Goal: Information Seeking & Learning: Learn about a topic

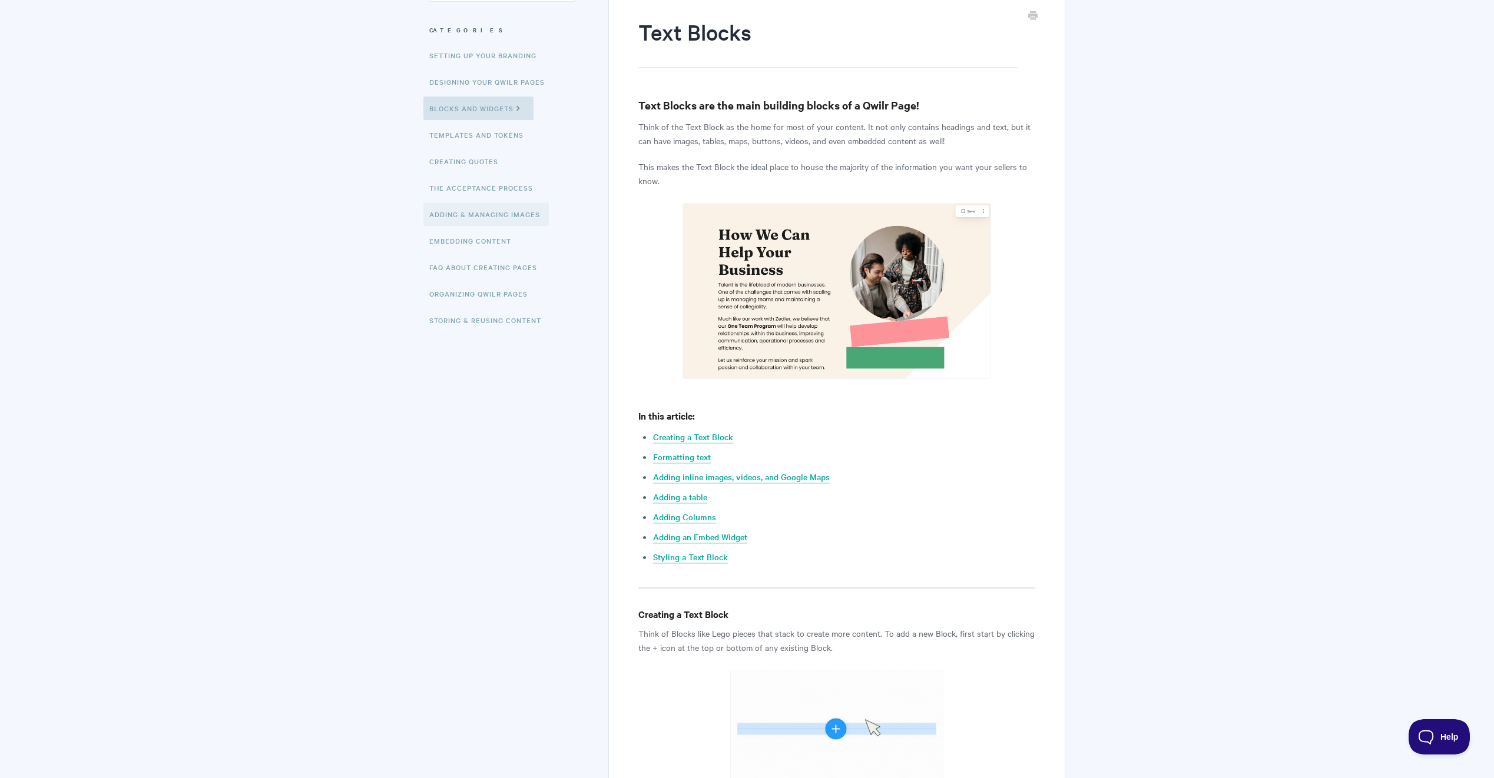
scroll to position [118, 0]
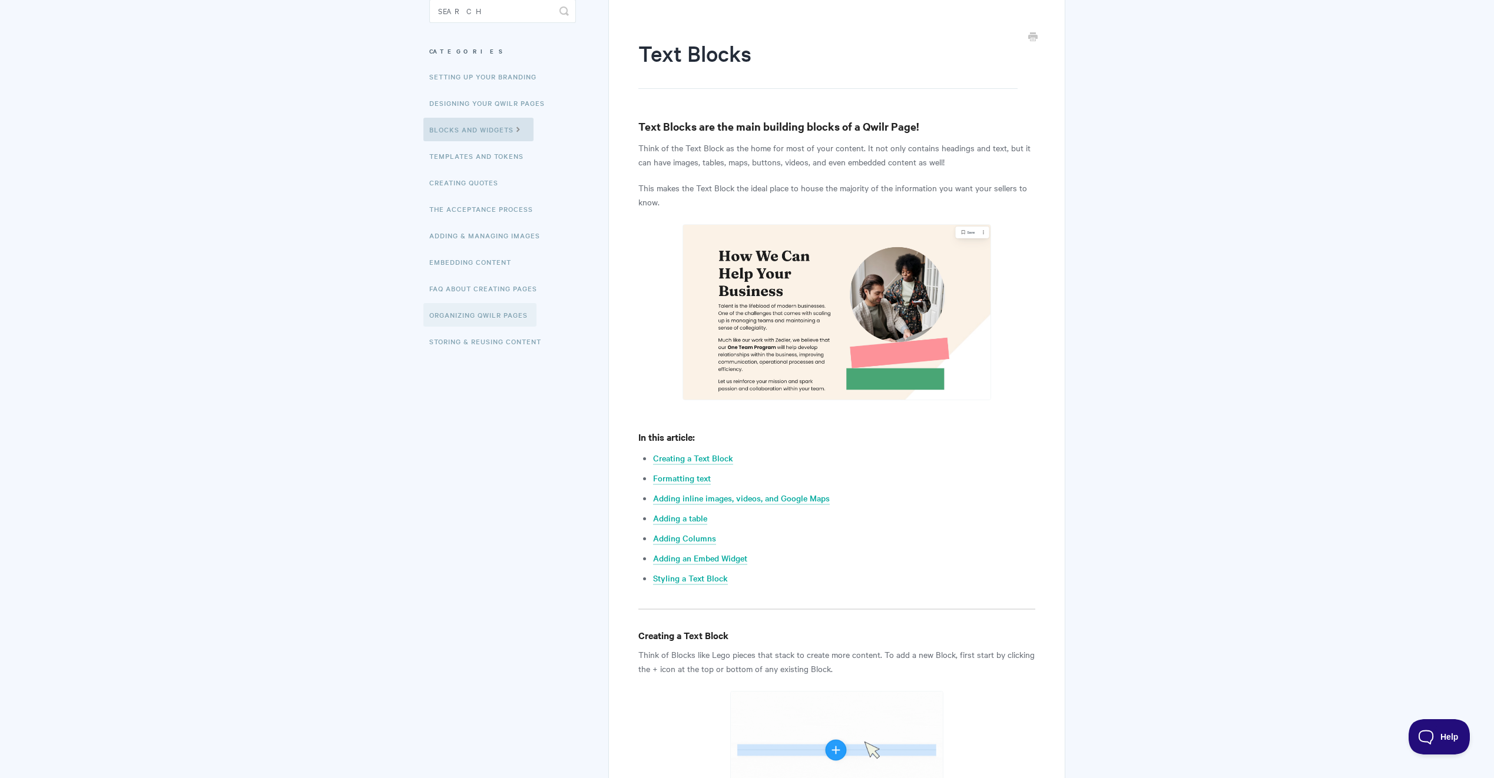
click at [475, 320] on link "Organizing Qwilr Pages" at bounding box center [479, 315] width 113 height 24
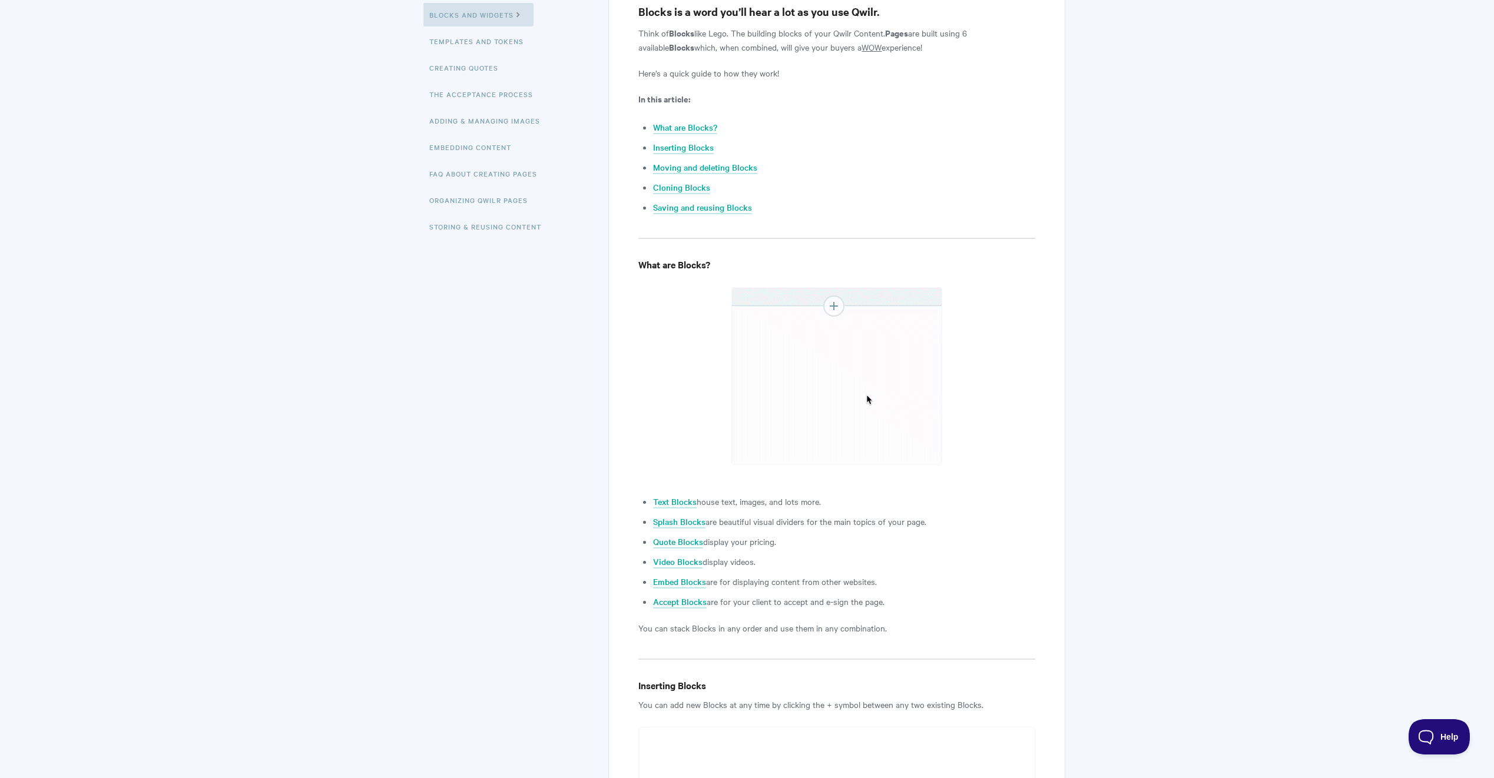
scroll to position [235, 0]
